Goal: Task Accomplishment & Management: Use online tool/utility

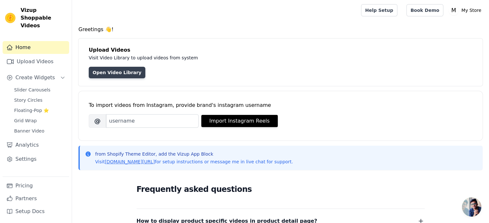
click at [116, 72] on link "Open Video Library" at bounding box center [117, 73] width 57 height 12
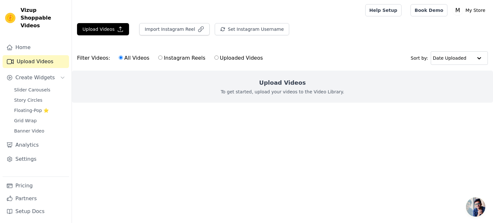
click at [158, 59] on label "Instagram Reels" at bounding box center [182, 58] width 48 height 8
click at [158, 59] on input "Instagram Reels" at bounding box center [160, 58] width 4 height 4
radio input "true"
click at [170, 29] on button "Import Instagram Reel" at bounding box center [174, 29] width 70 height 12
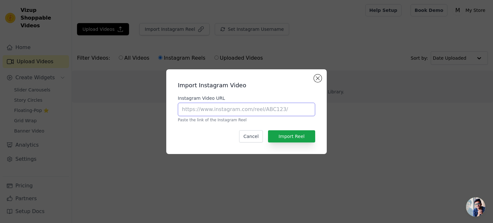
click at [242, 112] on input "Instagram Video URL" at bounding box center [246, 109] width 137 height 13
paste input "[URL][DOMAIN_NAME]"
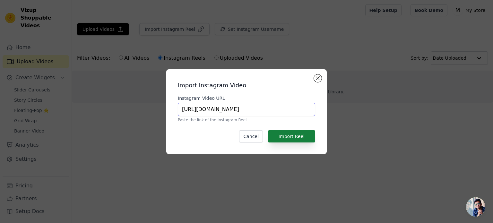
type input "[URL][DOMAIN_NAME]"
click at [293, 136] on button "Import Reel" at bounding box center [291, 136] width 47 height 12
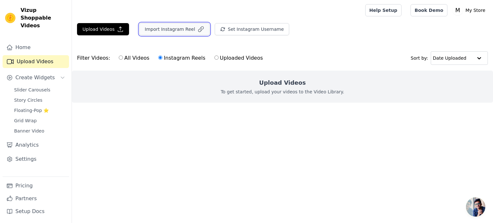
click at [177, 30] on button "Import Instagram Reel" at bounding box center [174, 29] width 70 height 12
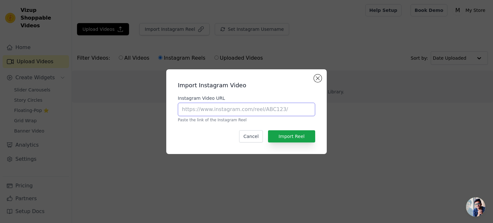
click at [234, 111] on input "Instagram Video URL" at bounding box center [246, 109] width 137 height 13
paste input "[URL][DOMAIN_NAME]"
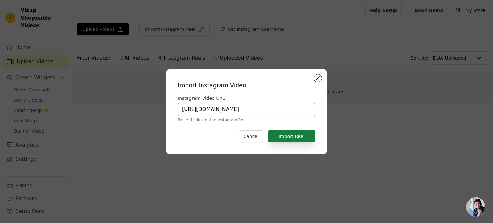
type input "[URL][DOMAIN_NAME]"
click at [287, 138] on button "Import Reel" at bounding box center [291, 136] width 47 height 12
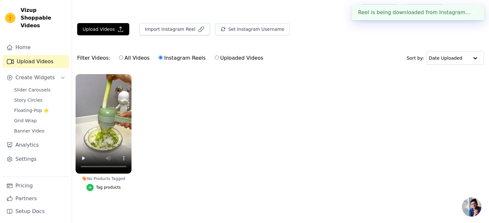
click at [92, 187] on icon "button" at bounding box center [90, 187] width 4 height 4
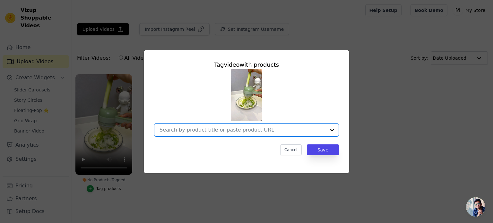
click at [184, 131] on input "No Products Tagged Tag video with products Option undefined, selected. Select i…" at bounding box center [243, 130] width 166 height 6
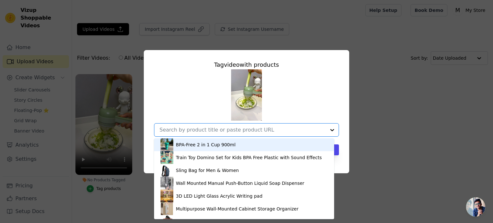
type input "4"
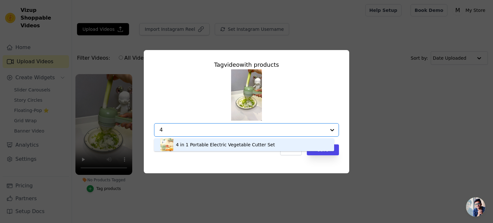
click at [198, 146] on div "4 in 1 Portable Electric Vegetable Cutter Set" at bounding box center [225, 145] width 99 height 6
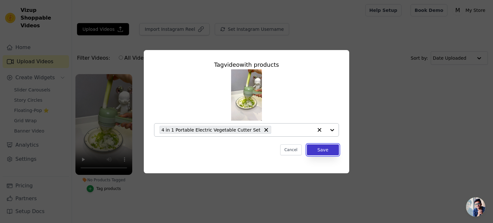
click at [315, 150] on button "Save" at bounding box center [323, 150] width 32 height 11
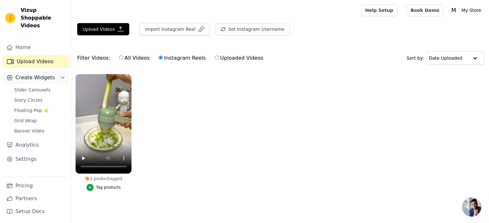
click at [29, 74] on span "Create Widgets" at bounding box center [35, 78] width 40 height 8
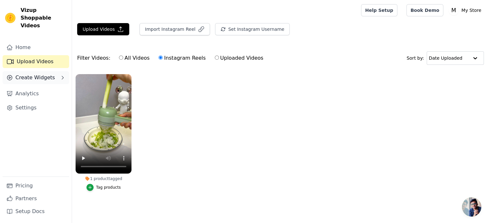
click at [31, 74] on span "Create Widgets" at bounding box center [35, 78] width 40 height 8
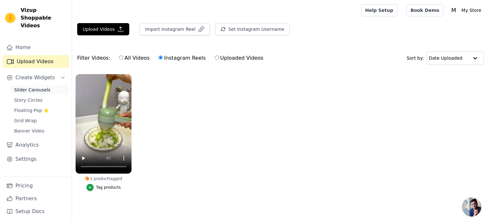
click at [49, 85] on link "Slider Carousels" at bounding box center [39, 89] width 59 height 9
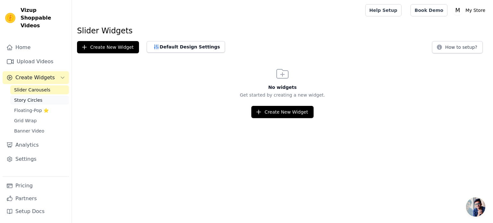
click at [50, 96] on link "Story Circles" at bounding box center [39, 100] width 59 height 9
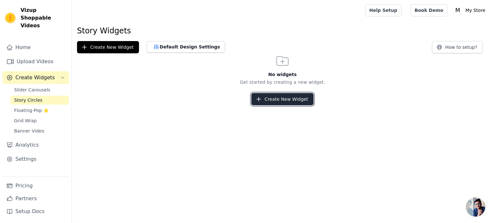
click at [274, 101] on button "Create New Widget" at bounding box center [283, 99] width 62 height 12
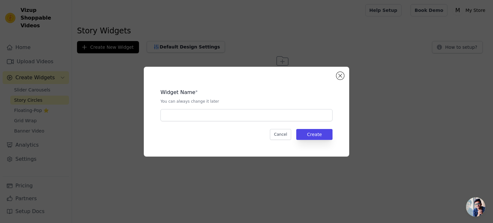
click at [277, 122] on div "Widget Name * You can always change it later Cancel Create" at bounding box center [246, 111] width 185 height 69
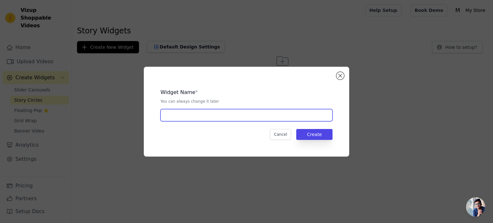
click at [272, 118] on input "text" at bounding box center [247, 115] width 172 height 12
type input "1"
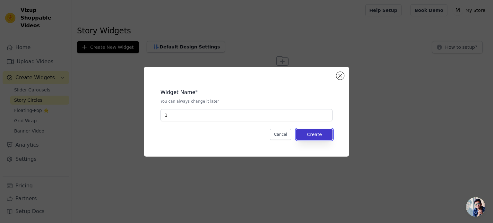
click at [321, 134] on button "Create" at bounding box center [315, 134] width 36 height 11
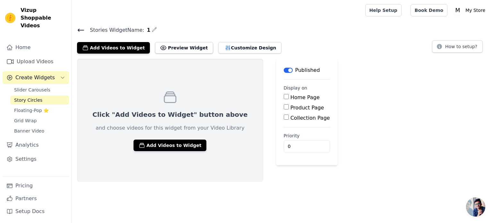
click at [284, 106] on input "Product Page" at bounding box center [286, 106] width 5 height 5
checkbox input "true"
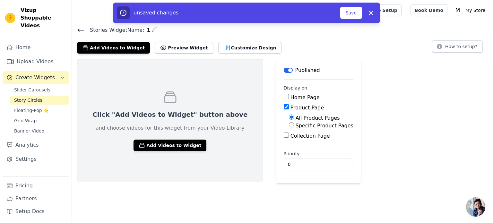
click at [296, 124] on label "Specific Product Pages" at bounding box center [325, 126] width 58 height 6
click at [289, 124] on input "Specific Product Pages" at bounding box center [291, 124] width 5 height 5
radio input "true"
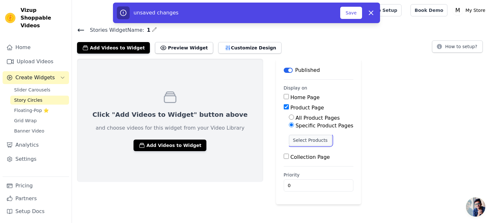
click at [289, 140] on button "Select Products" at bounding box center [310, 140] width 43 height 11
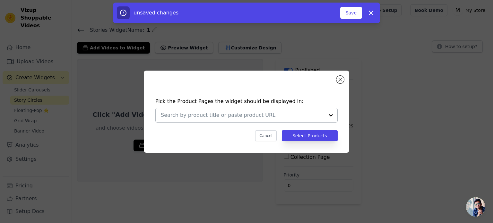
click at [257, 116] on input "text" at bounding box center [243, 115] width 164 height 8
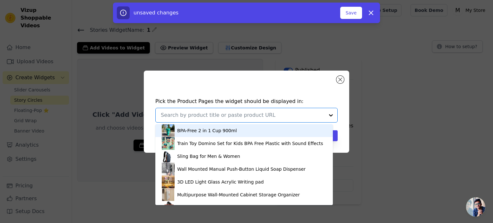
type input "4"
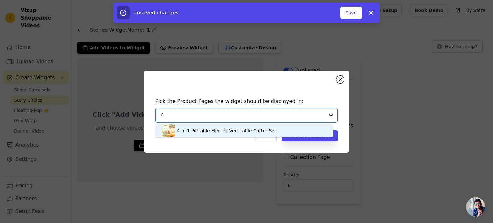
click at [257, 135] on div "4 in 1 Portable Electric Vegetable Cutter Set" at bounding box center [244, 130] width 165 height 13
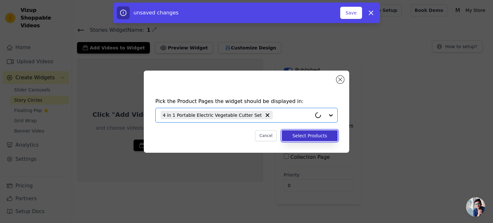
click at [318, 140] on button "Select Products" at bounding box center [310, 135] width 56 height 11
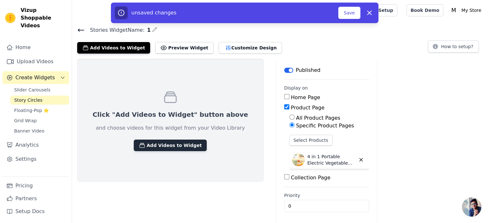
click at [169, 147] on button "Add Videos to Widget" at bounding box center [170, 146] width 73 height 12
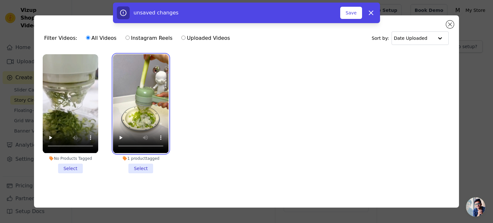
click at [137, 94] on video at bounding box center [141, 103] width 56 height 99
click at [155, 73] on video at bounding box center [141, 103] width 56 height 99
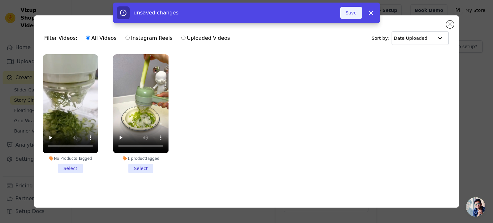
click at [356, 13] on button "Save" at bounding box center [352, 13] width 22 height 12
click at [369, 14] on icon "button" at bounding box center [372, 13] width 8 height 8
checkbox input "false"
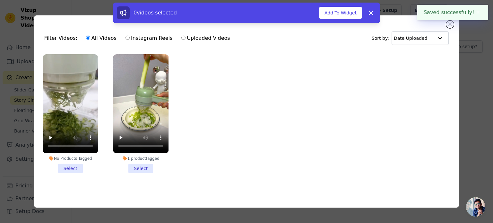
click at [137, 170] on li "1 product tagged Select" at bounding box center [141, 113] width 56 height 119
click at [0, 0] on input "1 product tagged Select" at bounding box center [0, 0] width 0 height 0
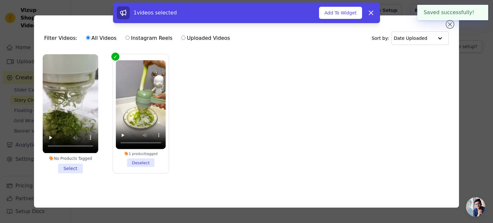
click at [450, 23] on div "1 videos selected Add To Widget Dismiss" at bounding box center [246, 14] width 493 height 23
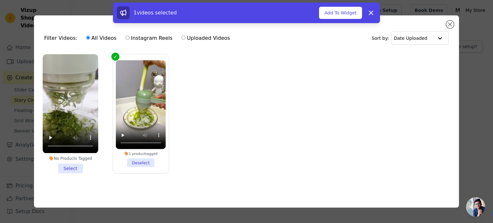
click at [66, 166] on li "No Products Tagged Select" at bounding box center [71, 113] width 56 height 119
click at [0, 0] on input "No Products Tagged Select" at bounding box center [0, 0] width 0 height 0
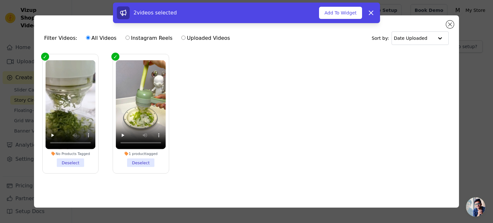
click at [453, 18] on div "2 videos selected Add To Widget Dismiss" at bounding box center [246, 14] width 493 height 23
click at [335, 12] on button "Add To Widget" at bounding box center [340, 13] width 43 height 12
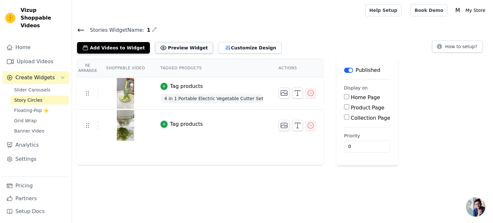
click at [159, 50] on button "Preview Widget" at bounding box center [184, 48] width 58 height 12
click at [40, 87] on span "Slider Carousels" at bounding box center [32, 90] width 36 height 6
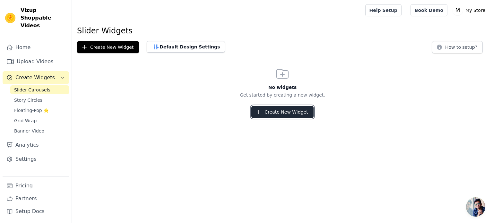
click at [265, 114] on button "Create New Widget" at bounding box center [283, 112] width 62 height 12
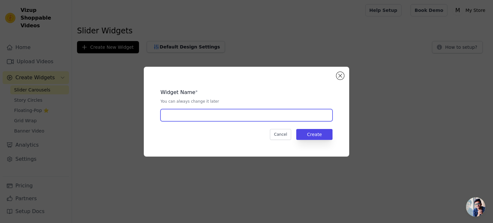
click at [256, 117] on input "text" at bounding box center [247, 115] width 172 height 12
type input "1"
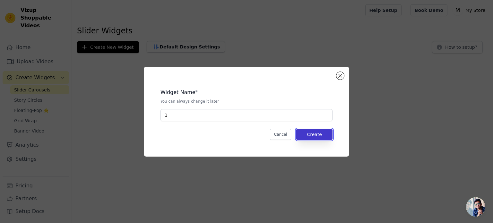
click at [309, 133] on button "Create" at bounding box center [315, 134] width 36 height 11
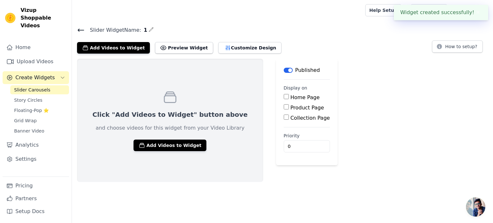
click at [291, 107] on label "Product Page" at bounding box center [308, 108] width 34 height 6
click at [284, 107] on input "Product Page" at bounding box center [286, 106] width 5 height 5
checkbox input "true"
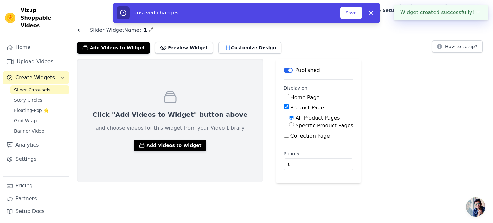
click at [296, 124] on label "Specific Product Pages" at bounding box center [325, 126] width 58 height 6
click at [289, 124] on input "Specific Product Pages" at bounding box center [291, 124] width 5 height 5
radio input "true"
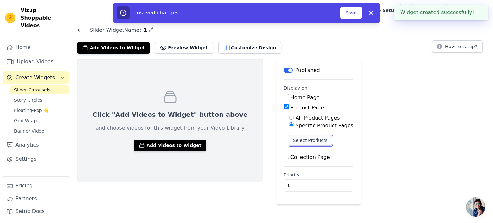
click at [289, 142] on button "Select Products" at bounding box center [310, 140] width 43 height 11
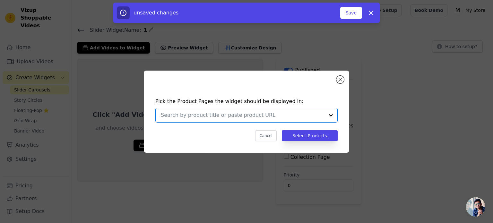
click at [273, 113] on input "text" at bounding box center [243, 115] width 164 height 8
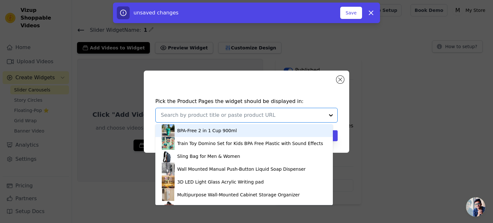
type input "k"
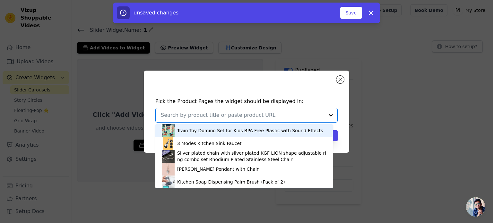
type input "4"
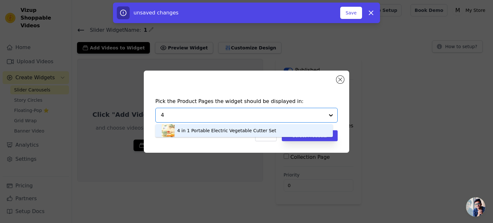
click at [272, 132] on div "4 in 1 Portable Electric Vegetable Cutter Set" at bounding box center [244, 130] width 165 height 13
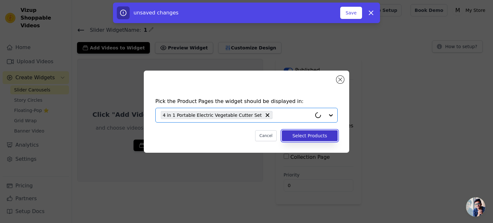
click at [309, 141] on button "Select Products" at bounding box center [310, 135] width 56 height 11
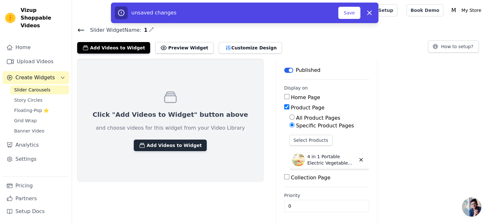
click at [168, 144] on button "Add Videos to Widget" at bounding box center [170, 146] width 73 height 12
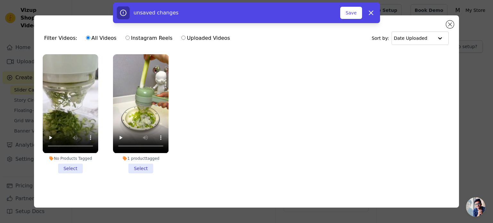
click at [139, 167] on li "1 product tagged Select" at bounding box center [141, 113] width 56 height 119
click at [0, 0] on input "1 product tagged Select" at bounding box center [0, 0] width 0 height 0
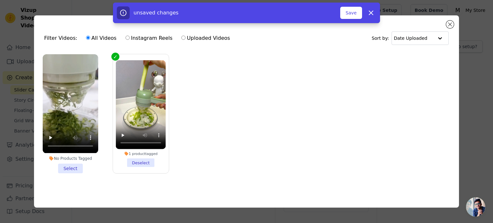
click at [75, 164] on li "No Products Tagged Select" at bounding box center [71, 113] width 56 height 119
click at [0, 0] on input "No Products Tagged Select" at bounding box center [0, 0] width 0 height 0
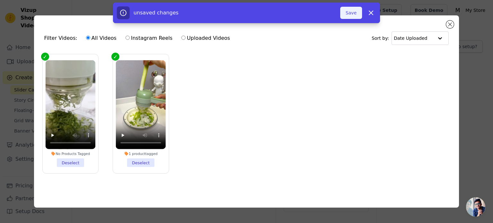
click at [351, 15] on button "Save" at bounding box center [352, 13] width 22 height 12
click at [374, 10] on icon "button" at bounding box center [372, 13] width 8 height 8
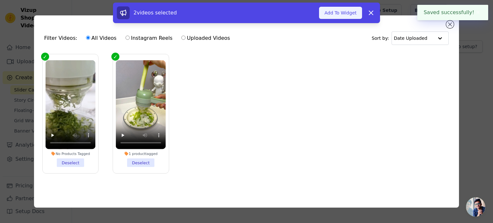
click at [350, 13] on button "Add To Widget" at bounding box center [340, 13] width 43 height 12
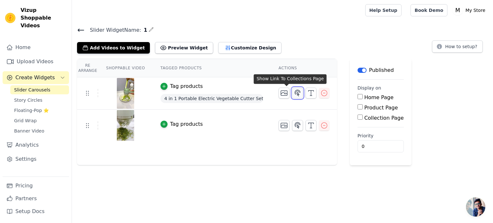
click at [294, 95] on icon "button" at bounding box center [298, 93] width 8 height 8
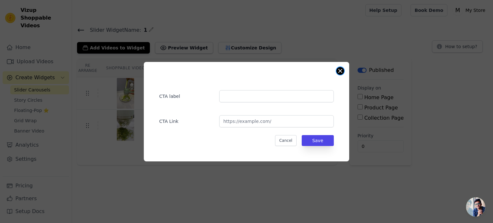
click at [339, 70] on button "Close modal" at bounding box center [341, 71] width 8 height 8
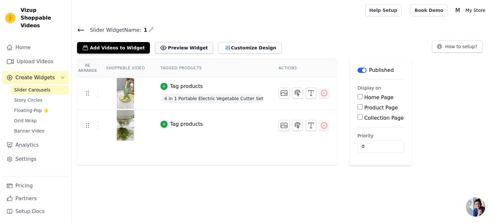
click at [157, 49] on button "Preview Widget" at bounding box center [184, 48] width 58 height 12
click at [452, 47] on button "How to setup?" at bounding box center [457, 46] width 51 height 12
click at [358, 106] on input "Product Page" at bounding box center [360, 106] width 5 height 5
checkbox input "true"
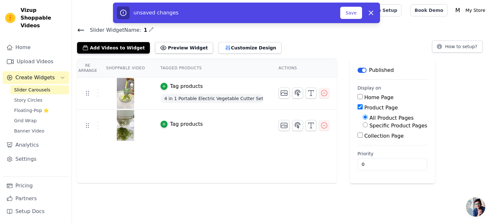
click at [363, 124] on input "Specific Product Pages" at bounding box center [365, 124] width 5 height 5
radio input "true"
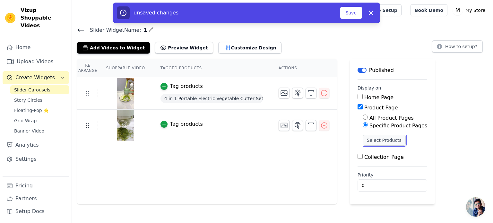
click at [366, 143] on button "Select Products" at bounding box center [384, 140] width 43 height 11
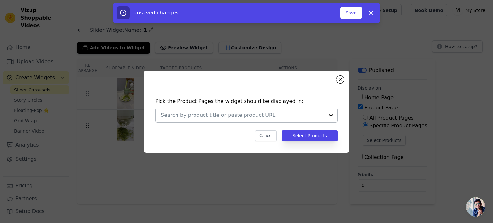
click at [285, 117] on input "text" at bounding box center [243, 115] width 164 height 8
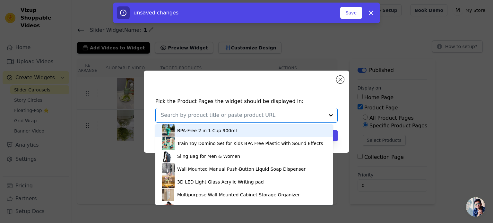
type input "4"
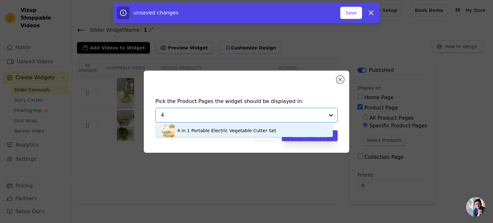
click at [231, 130] on div "4 in 1 Portable Electric Vegetable Cutter Set" at bounding box center [226, 131] width 99 height 6
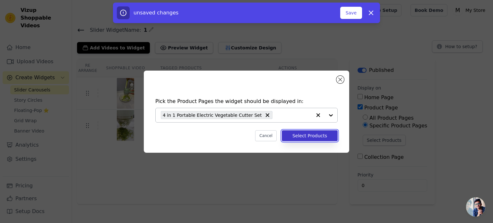
click at [317, 135] on button "Select Products" at bounding box center [310, 135] width 56 height 11
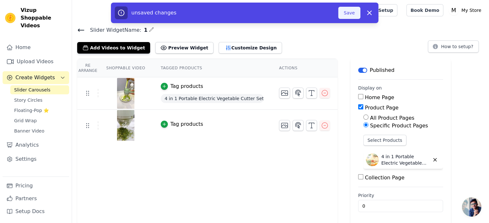
click at [351, 15] on button "Save" at bounding box center [349, 13] width 22 height 12
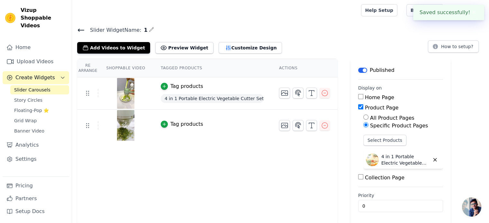
click at [347, 14] on div at bounding box center [215, 10] width 276 height 21
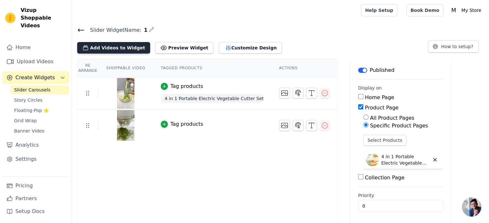
click at [111, 47] on button "Add Videos to Widget" at bounding box center [113, 48] width 73 height 12
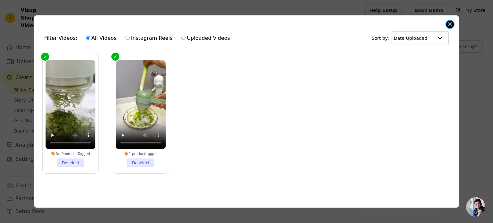
click at [452, 21] on button "Close modal" at bounding box center [451, 25] width 8 height 8
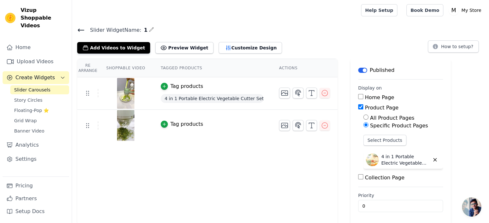
click at [83, 31] on icon at bounding box center [81, 30] width 8 height 8
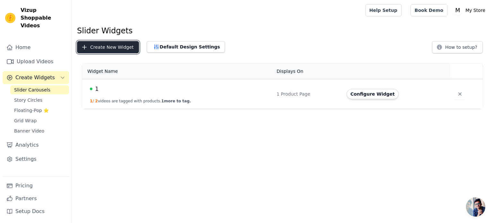
click at [105, 46] on button "Create New Widget" at bounding box center [108, 47] width 62 height 12
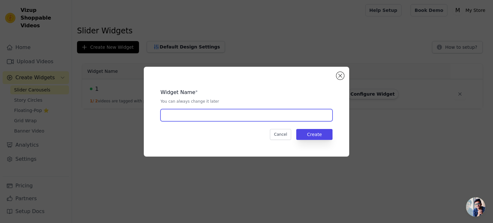
click at [241, 120] on input "text" at bounding box center [247, 115] width 172 height 12
type input "2"
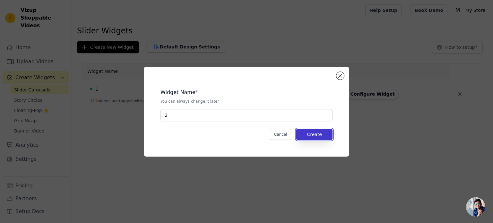
click at [303, 137] on button "Create" at bounding box center [315, 134] width 36 height 11
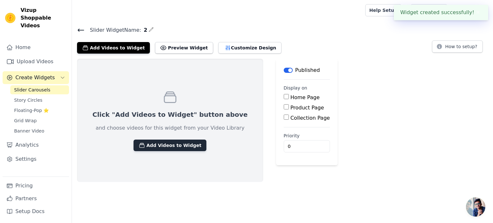
click at [154, 146] on button "Add Videos to Widget" at bounding box center [170, 146] width 73 height 12
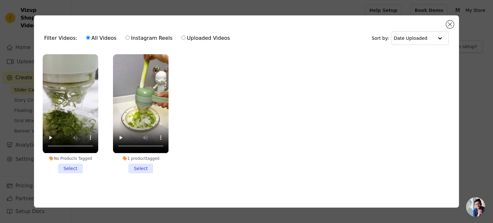
click at [72, 168] on li "No Products Tagged Select" at bounding box center [71, 113] width 56 height 119
click at [0, 0] on input "No Products Tagged Select" at bounding box center [0, 0] width 0 height 0
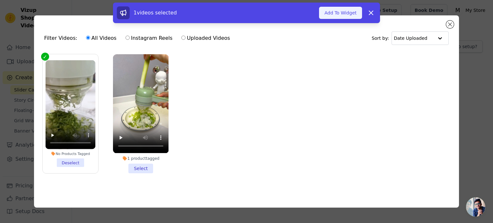
click at [332, 14] on button "Add To Widget" at bounding box center [340, 13] width 43 height 12
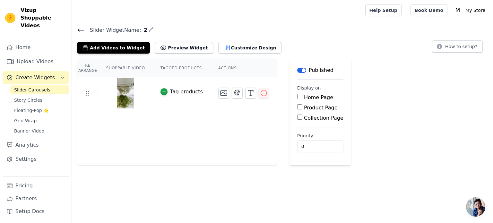
click at [84, 31] on icon at bounding box center [81, 30] width 8 height 8
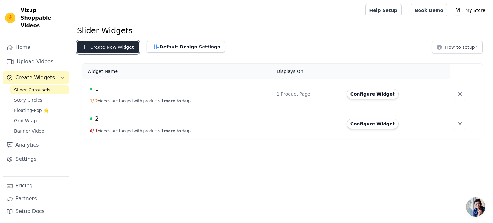
click at [117, 48] on button "Create New Widget" at bounding box center [108, 47] width 62 height 12
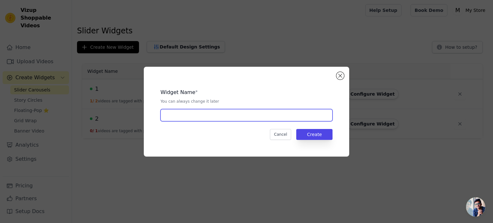
click at [201, 117] on input "text" at bounding box center [247, 115] width 172 height 12
type input "3"
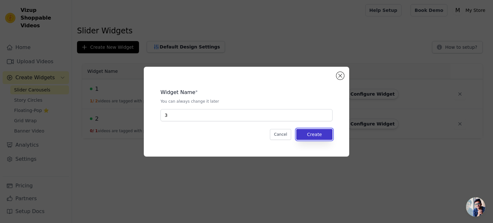
click at [315, 132] on button "Create" at bounding box center [315, 134] width 36 height 11
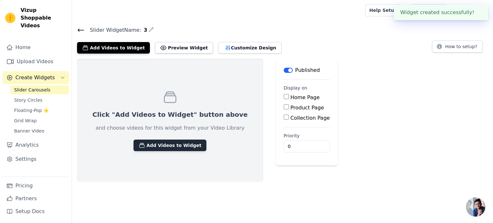
click at [140, 145] on icon "button" at bounding box center [142, 145] width 5 height 4
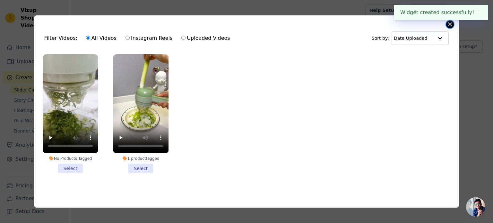
click at [450, 24] on button "Close modal" at bounding box center [451, 25] width 8 height 8
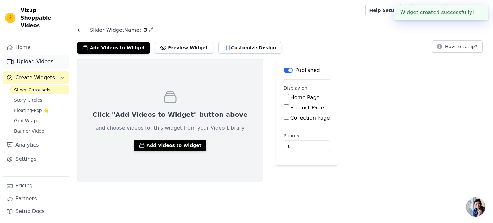
click at [50, 55] on link "Upload Videos" at bounding box center [36, 61] width 66 height 13
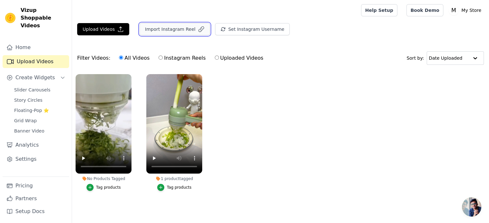
click at [150, 28] on button "Import Instagram Reel" at bounding box center [174, 29] width 70 height 12
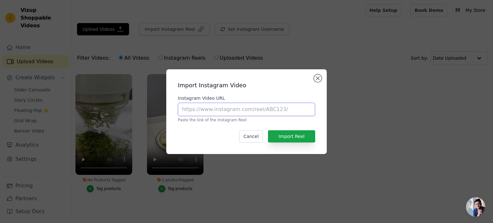
click at [213, 110] on input "Instagram Video URL" at bounding box center [246, 109] width 137 height 13
paste input "[URL][DOMAIN_NAME]"
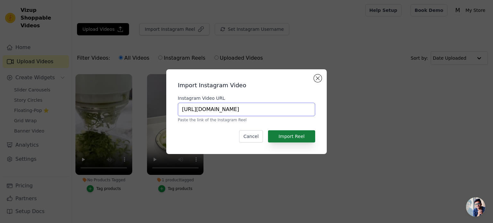
type input "[URL][DOMAIN_NAME]"
click at [288, 132] on button "Import Reel" at bounding box center [291, 136] width 47 height 12
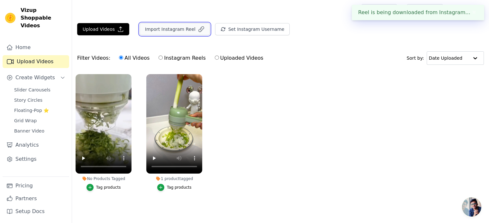
click at [168, 26] on button "Import Instagram Reel" at bounding box center [174, 29] width 70 height 12
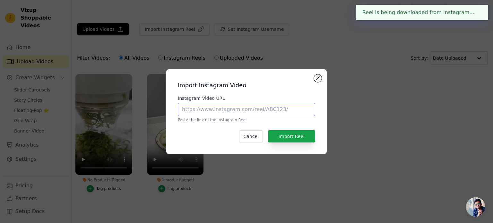
click at [238, 113] on input "Instagram Video URL" at bounding box center [246, 109] width 137 height 13
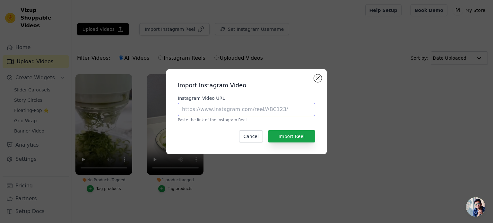
paste input "[URL][DOMAIN_NAME]"
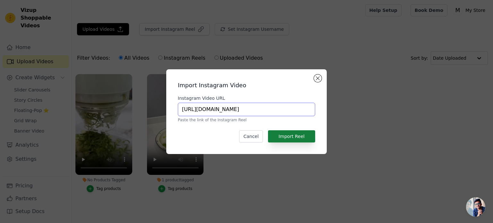
type input "[URL][DOMAIN_NAME]"
click at [291, 136] on button "Import Reel" at bounding box center [291, 136] width 47 height 12
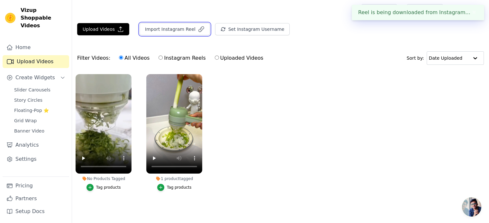
click at [181, 30] on button "Import Instagram Reel" at bounding box center [174, 29] width 70 height 12
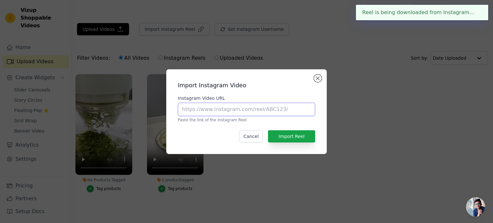
click at [238, 113] on input "Instagram Video URL" at bounding box center [246, 109] width 137 height 13
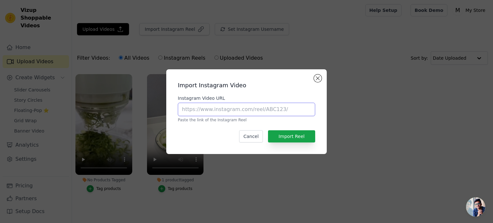
paste input "[URL][DOMAIN_NAME]"
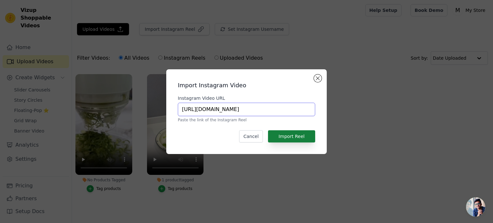
type input "[URL][DOMAIN_NAME]"
click at [280, 137] on button "Import Reel" at bounding box center [291, 136] width 47 height 12
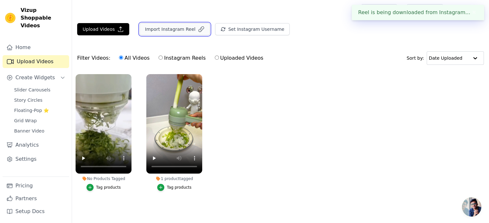
click at [161, 30] on button "Import Instagram Reel" at bounding box center [174, 29] width 70 height 12
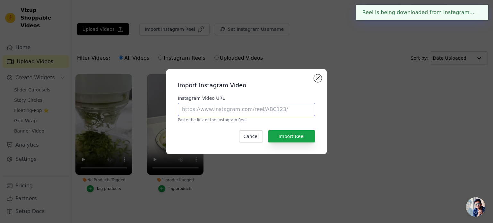
click at [225, 114] on input "Instagram Video URL" at bounding box center [246, 109] width 137 height 13
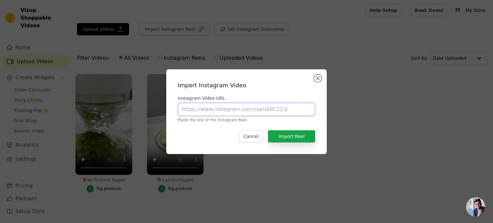
paste input "[URL][DOMAIN_NAME]"
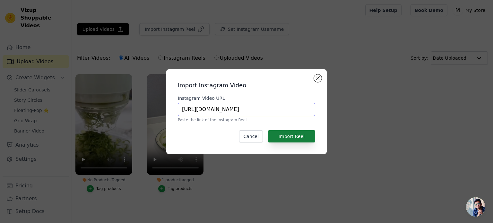
type input "[URL][DOMAIN_NAME]"
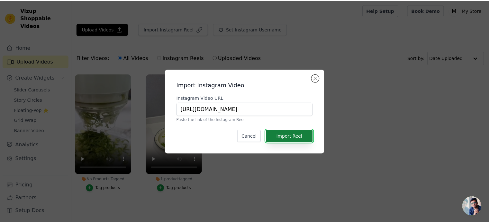
scroll to position [0, 0]
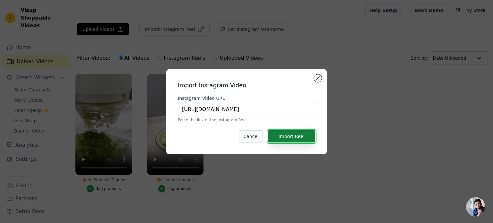
click at [299, 138] on button "Import Reel" at bounding box center [291, 136] width 47 height 12
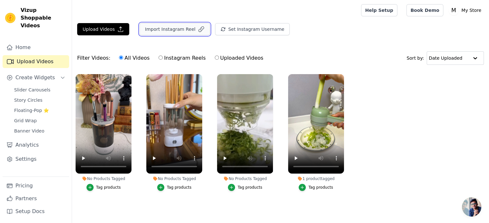
click at [150, 28] on button "Import Instagram Reel" at bounding box center [174, 29] width 70 height 12
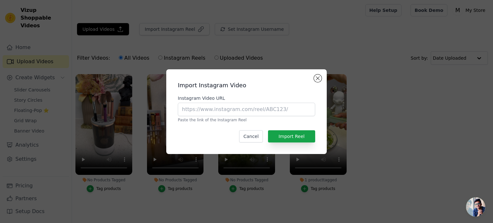
click at [242, 118] on p "Paste the link of the Instagram Reel" at bounding box center [246, 120] width 137 height 5
click at [242, 112] on input "Instagram Video URL" at bounding box center [246, 109] width 137 height 13
click at [371, 103] on div "Import Instagram Video Instagram Video URL Paste the link of the Instagram Reel…" at bounding box center [246, 111] width 473 height 105
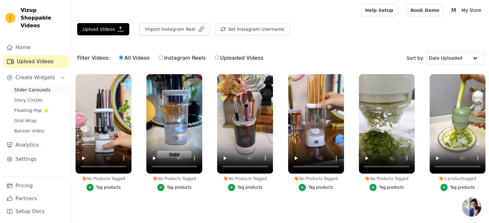
click at [39, 87] on span "Slider Carousels" at bounding box center [32, 90] width 36 height 6
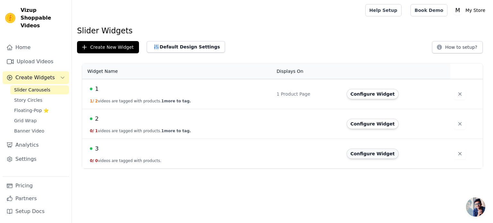
click at [365, 153] on button "Configure Widget" at bounding box center [373, 154] width 52 height 10
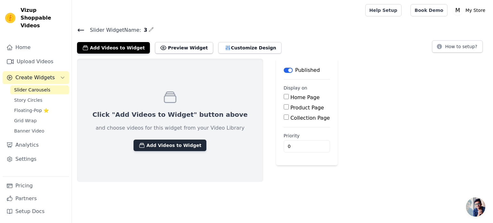
click at [177, 142] on button "Add Videos to Widget" at bounding box center [170, 146] width 73 height 12
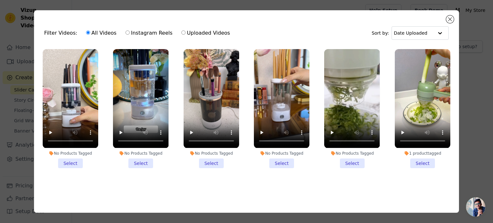
click at [215, 162] on li "No Products Tagged Select" at bounding box center [212, 108] width 56 height 119
click at [0, 0] on input "No Products Tagged Select" at bounding box center [0, 0] width 0 height 0
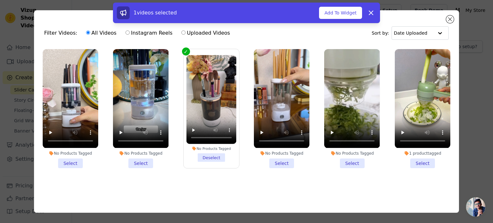
click at [142, 162] on li "No Products Tagged Select" at bounding box center [141, 108] width 56 height 119
click at [0, 0] on input "No Products Tagged Select" at bounding box center [0, 0] width 0 height 0
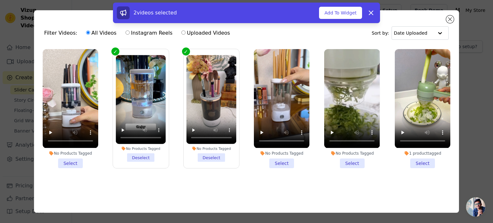
click at [70, 160] on li "No Products Tagged Select" at bounding box center [71, 108] width 56 height 119
click at [0, 0] on input "No Products Tagged Select" at bounding box center [0, 0] width 0 height 0
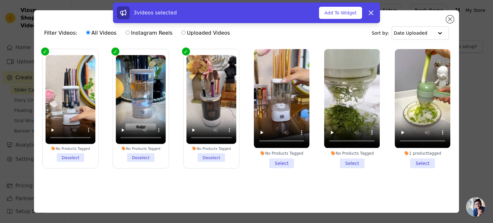
click at [277, 164] on li "No Products Tagged Select" at bounding box center [282, 108] width 56 height 119
click at [0, 0] on input "No Products Tagged Select" at bounding box center [0, 0] width 0 height 0
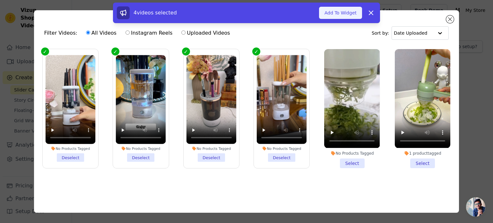
click at [332, 17] on button "Add To Widget" at bounding box center [340, 13] width 43 height 12
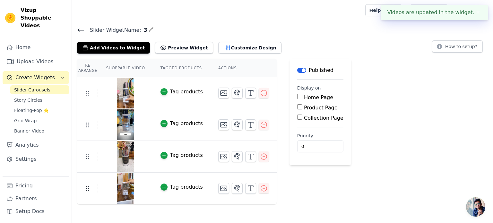
click at [297, 109] on input "Product Page" at bounding box center [299, 106] width 5 height 5
checkbox input "true"
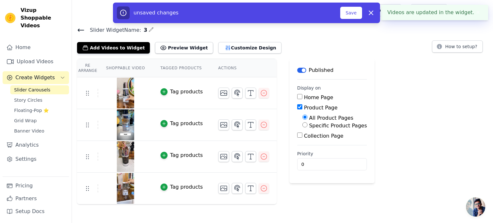
click at [303, 124] on input "Specific Product Pages" at bounding box center [305, 124] width 5 height 5
radio input "true"
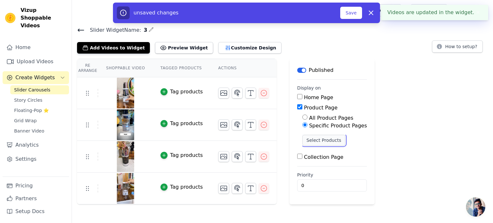
click at [307, 139] on button "Select Products" at bounding box center [324, 140] width 43 height 11
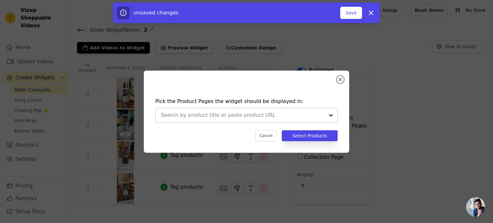
click at [220, 113] on input "text" at bounding box center [243, 115] width 164 height 8
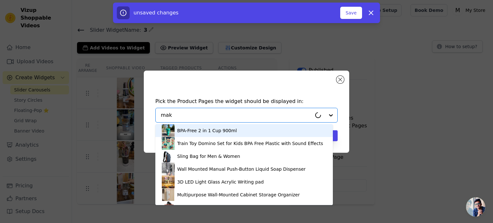
type input "make"
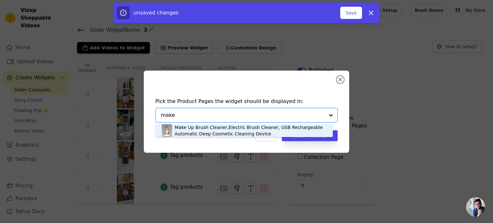
click at [226, 134] on div "Make Up Brush Cleaner,Electric Brush Cleaner, USB Rechargeable Automatic Deep C…" at bounding box center [251, 130] width 152 height 13
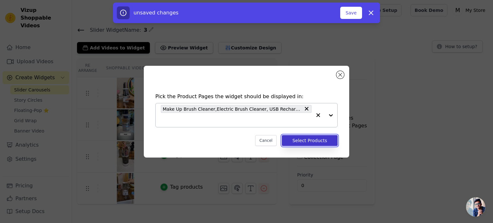
click at [314, 140] on button "Select Products" at bounding box center [310, 140] width 56 height 11
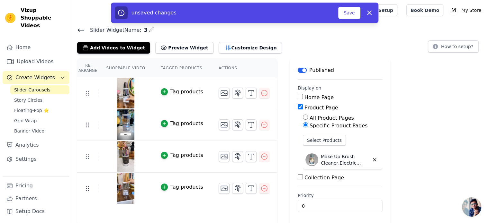
scroll to position [1, 0]
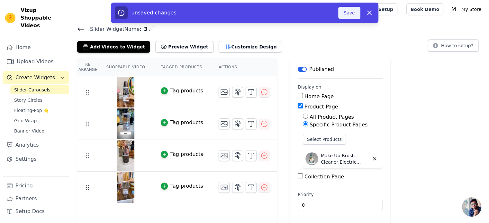
click at [348, 13] on button "Save" at bounding box center [349, 13] width 22 height 12
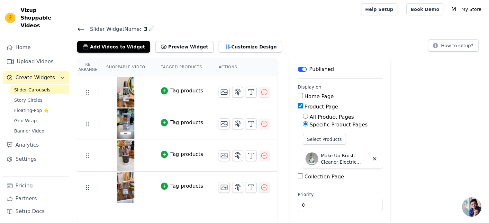
click at [82, 26] on icon at bounding box center [81, 29] width 8 height 8
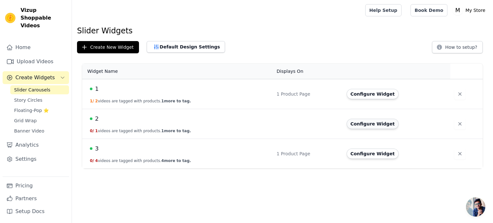
click at [353, 125] on button "Configure Widget" at bounding box center [373, 124] width 52 height 10
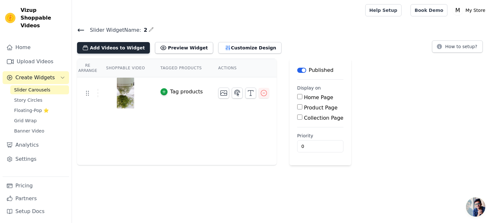
click at [111, 45] on button "Add Videos to Widget" at bounding box center [113, 48] width 73 height 12
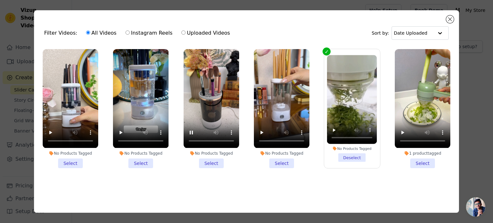
click at [206, 162] on li "No Products Tagged Select" at bounding box center [212, 108] width 56 height 119
click at [0, 0] on input "No Products Tagged Select" at bounding box center [0, 0] width 0 height 0
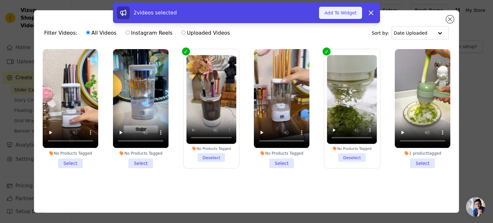
click at [346, 10] on button "Add To Widget" at bounding box center [340, 13] width 43 height 12
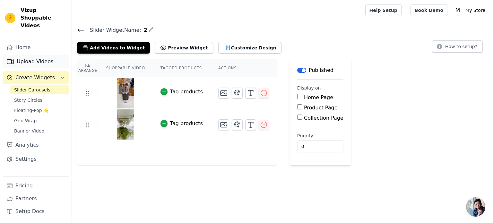
click at [30, 58] on link "Upload Videos" at bounding box center [36, 61] width 66 height 13
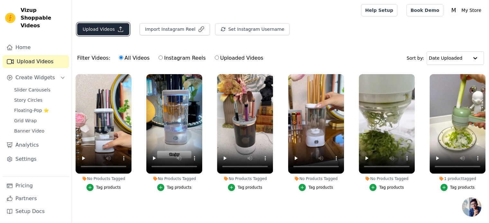
click at [112, 30] on button "Upload Videos" at bounding box center [103, 29] width 52 height 12
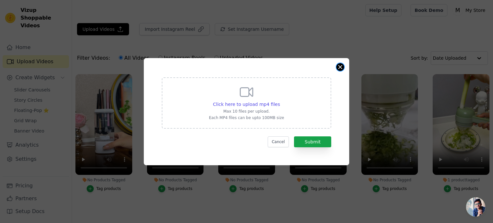
click at [339, 66] on button "Close modal" at bounding box center [341, 67] width 8 height 8
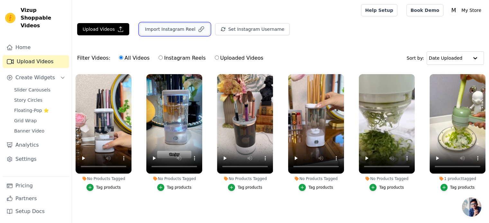
click at [167, 28] on button "Import Instagram Reel" at bounding box center [174, 29] width 70 height 12
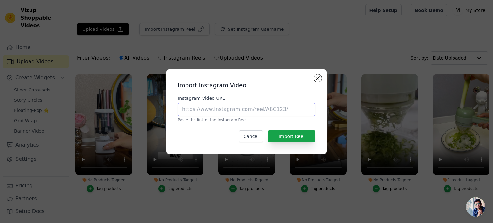
click at [237, 109] on input "Instagram Video URL" at bounding box center [246, 109] width 137 height 13
click at [435, 105] on div "Import Instagram Video Instagram Video URL Paste the link of the Instagram Reel…" at bounding box center [246, 111] width 473 height 105
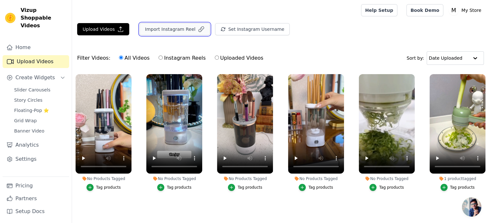
click at [186, 25] on button "Import Instagram Reel" at bounding box center [174, 29] width 70 height 12
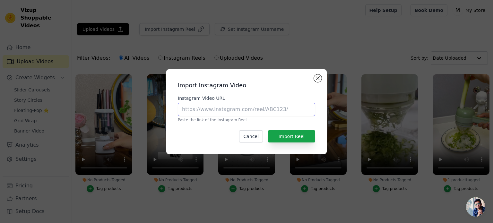
click at [242, 107] on input "Instagram Video URL" at bounding box center [246, 109] width 137 height 13
paste input "[URL][DOMAIN_NAME]"
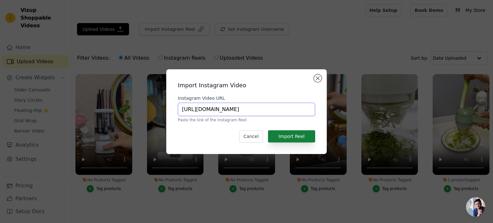
type input "[URL][DOMAIN_NAME]"
click at [296, 133] on button "Import Reel" at bounding box center [291, 136] width 47 height 12
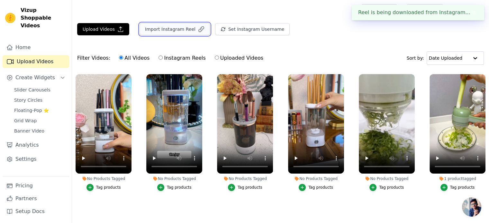
click at [172, 29] on button "Import Instagram Reel" at bounding box center [174, 29] width 70 height 12
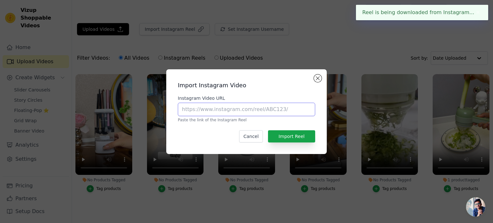
click at [240, 113] on input "Instagram Video URL" at bounding box center [246, 109] width 137 height 13
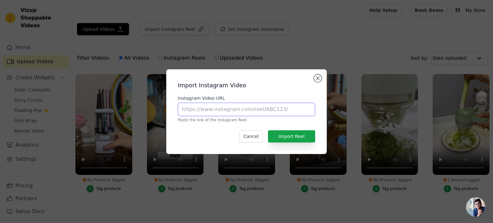
paste input "[URL][DOMAIN_NAME]"
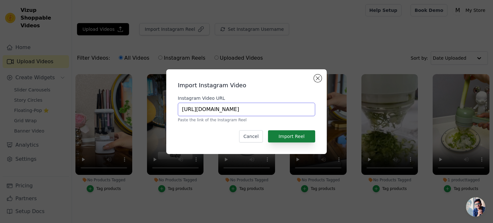
type input "[URL][DOMAIN_NAME]"
click at [304, 141] on button "Import Reel" at bounding box center [291, 136] width 47 height 12
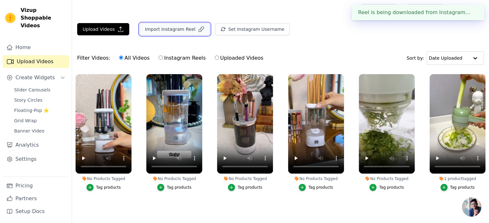
click at [181, 31] on button "Import Instagram Reel" at bounding box center [174, 29] width 70 height 12
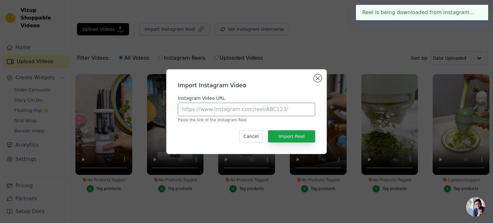
click at [201, 111] on input "Instagram Video URL" at bounding box center [246, 109] width 137 height 13
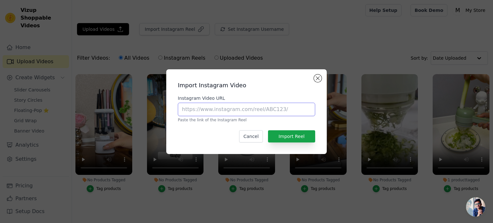
paste input "[URL][DOMAIN_NAME]"
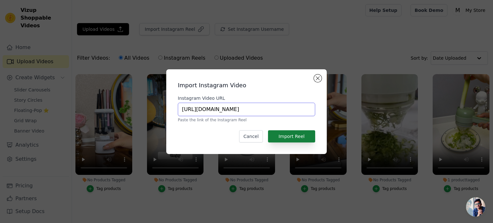
type input "[URL][DOMAIN_NAME]"
click at [293, 135] on button "Import Reel" at bounding box center [291, 136] width 47 height 12
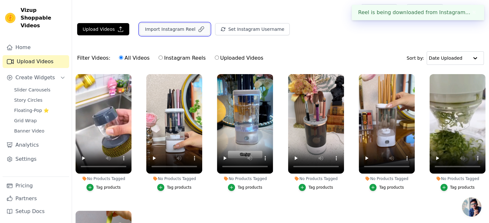
click at [186, 26] on button "Import Instagram Reel" at bounding box center [174, 29] width 70 height 12
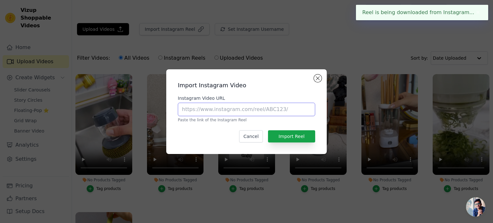
click at [243, 108] on input "Instagram Video URL" at bounding box center [246, 109] width 137 height 13
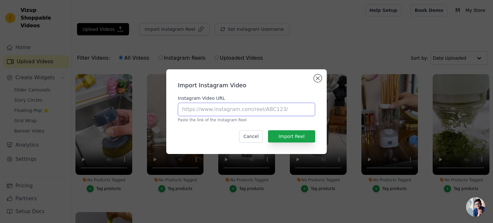
paste input "[URL][DOMAIN_NAME]"
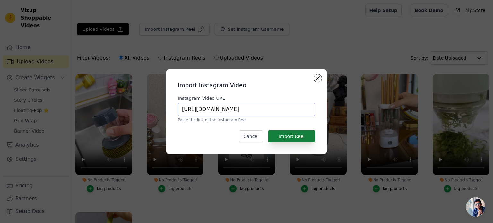
type input "[URL][DOMAIN_NAME]"
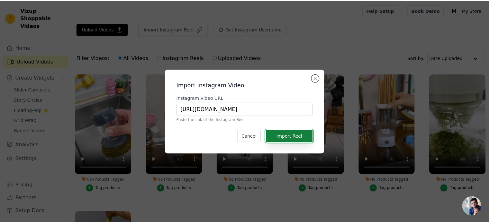
scroll to position [0, 0]
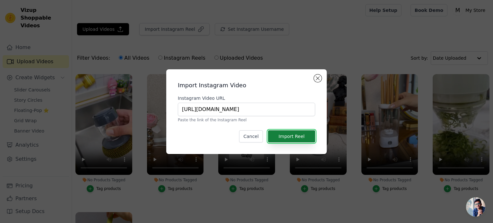
click at [298, 136] on button "Import Reel" at bounding box center [291, 136] width 47 height 12
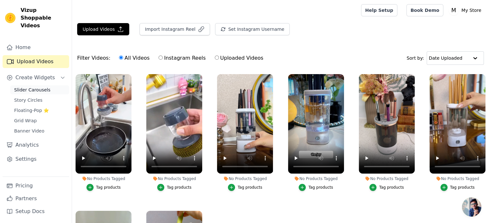
click at [36, 87] on span "Slider Carousels" at bounding box center [32, 90] width 36 height 6
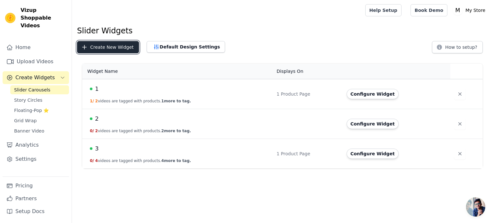
click at [115, 43] on button "Create New Widget" at bounding box center [108, 47] width 62 height 12
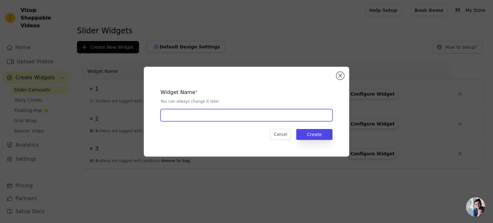
click at [237, 120] on input "text" at bounding box center [247, 115] width 172 height 12
type input "4"
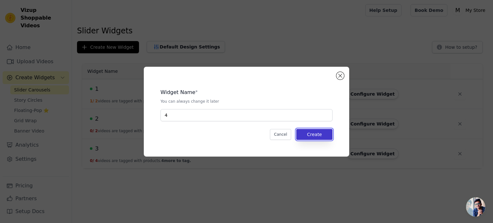
click at [303, 133] on button "Create" at bounding box center [315, 134] width 36 height 11
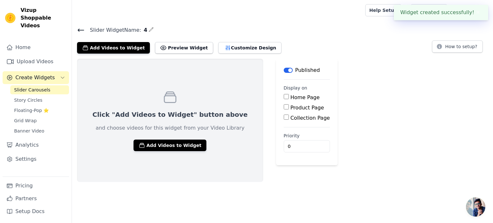
click at [470, 208] on span "Open chat" at bounding box center [475, 207] width 19 height 19
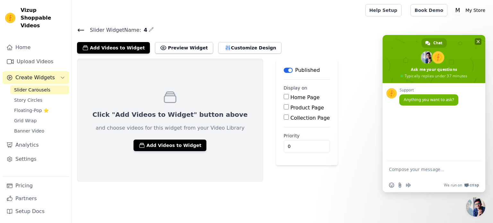
click at [477, 41] on span "Close chat" at bounding box center [478, 41] width 3 height 3
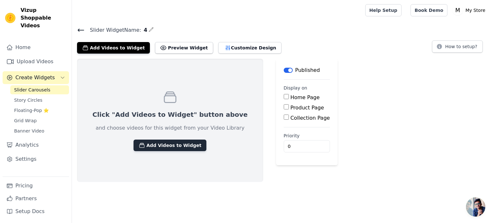
click at [183, 141] on button "Add Videos to Widget" at bounding box center [170, 146] width 73 height 12
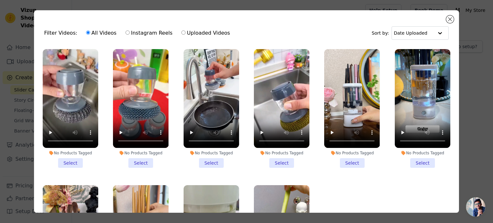
click at [145, 156] on li "No Products Tagged Select" at bounding box center [141, 108] width 56 height 119
click at [0, 0] on input "No Products Tagged Select" at bounding box center [0, 0] width 0 height 0
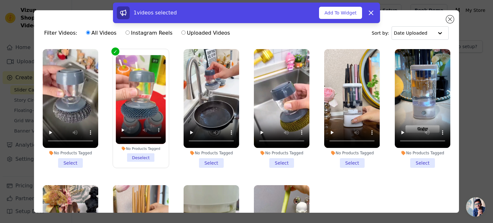
click at [219, 159] on li "No Products Tagged Select" at bounding box center [212, 108] width 56 height 119
click at [0, 0] on input "No Products Tagged Select" at bounding box center [0, 0] width 0 height 0
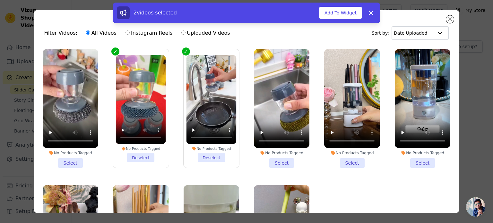
click at [271, 160] on li "No Products Tagged Select" at bounding box center [282, 108] width 56 height 119
click at [0, 0] on input "No Products Tagged Select" at bounding box center [0, 0] width 0 height 0
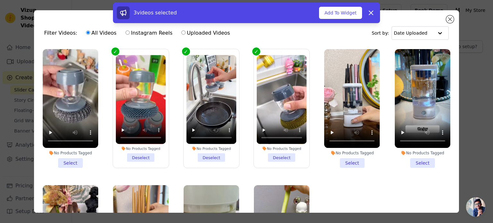
click at [72, 159] on li "No Products Tagged Select" at bounding box center [71, 108] width 56 height 119
click at [0, 0] on input "No Products Tagged Select" at bounding box center [0, 0] width 0 height 0
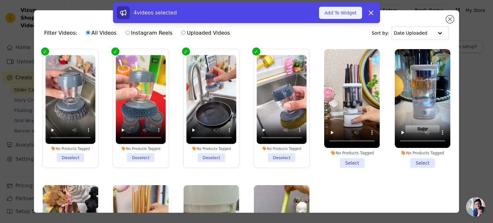
click at [344, 8] on button "Add To Widget" at bounding box center [340, 13] width 43 height 12
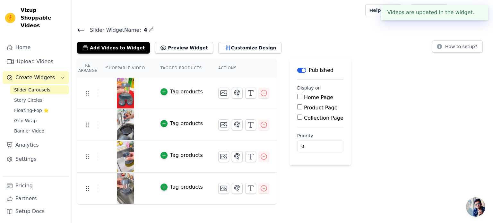
click at [304, 108] on label "Product Page" at bounding box center [321, 108] width 34 height 6
click at [297, 108] on input "Product Page" at bounding box center [299, 106] width 5 height 5
checkbox input "true"
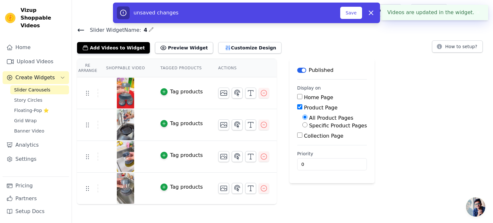
click at [315, 128] on label "Specific Product Pages" at bounding box center [338, 126] width 58 height 6
click at [308, 128] on input "Specific Product Pages" at bounding box center [305, 124] width 5 height 5
radio input "true"
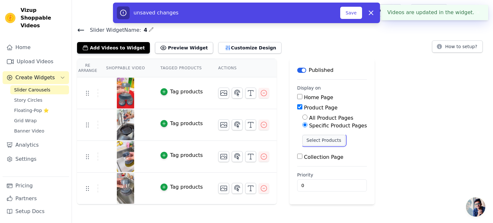
click at [321, 140] on button "Select Products" at bounding box center [324, 140] width 43 height 11
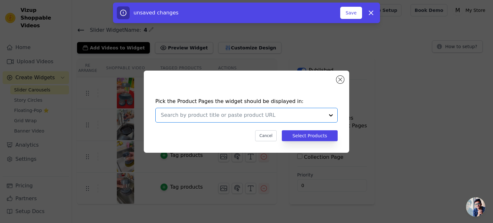
click at [290, 114] on input "text" at bounding box center [243, 115] width 164 height 8
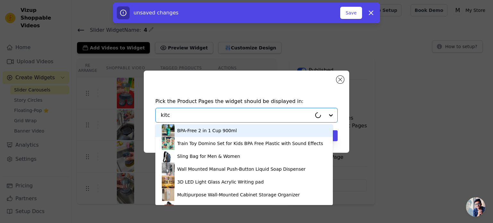
type input "kitch"
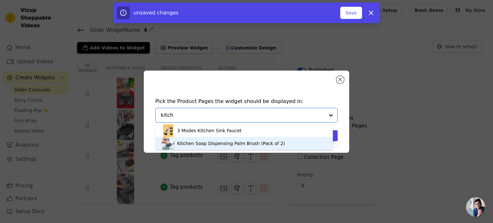
click at [285, 141] on div "Kitchen Soap Dispensing Palm Brush (Pack of 2)" at bounding box center [244, 143] width 165 height 13
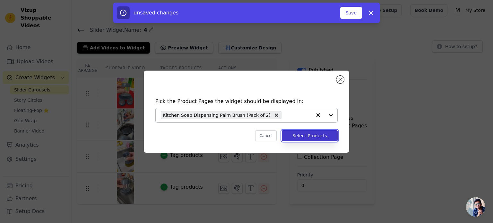
click at [299, 140] on button "Select Products" at bounding box center [310, 135] width 56 height 11
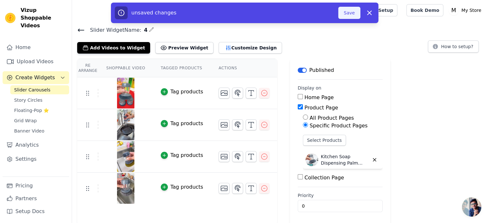
click at [352, 12] on button "Save" at bounding box center [349, 13] width 22 height 12
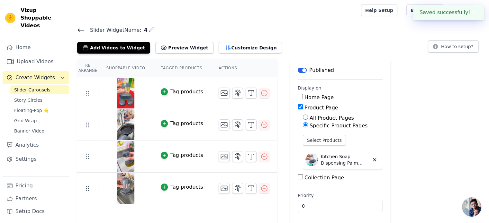
click at [82, 28] on icon at bounding box center [81, 30] width 8 height 8
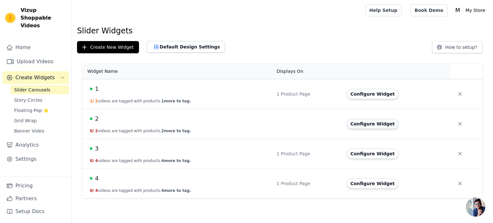
click at [370, 125] on button "Configure Widget" at bounding box center [373, 124] width 52 height 10
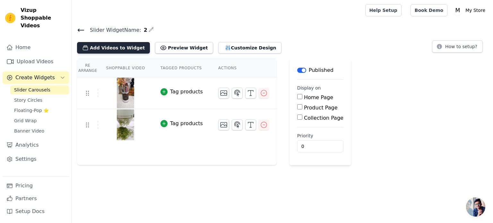
click at [130, 43] on button "Add Videos to Widget" at bounding box center [113, 48] width 73 height 12
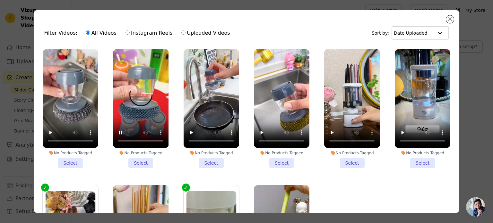
click at [142, 159] on li "No Products Tagged Select" at bounding box center [141, 108] width 56 height 119
click at [0, 0] on input "No Products Tagged Select" at bounding box center [0, 0] width 0 height 0
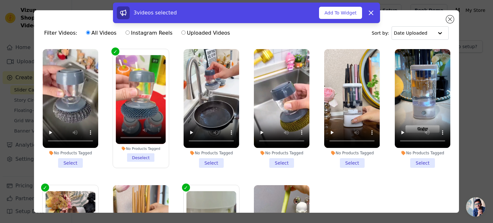
click at [332, 19] on div "3 videos selected Add To Widget Dismiss" at bounding box center [246, 13] width 267 height 21
click at [333, 14] on button "Add To Widget" at bounding box center [340, 13] width 43 height 12
